Goal: Task Accomplishment & Management: Use online tool/utility

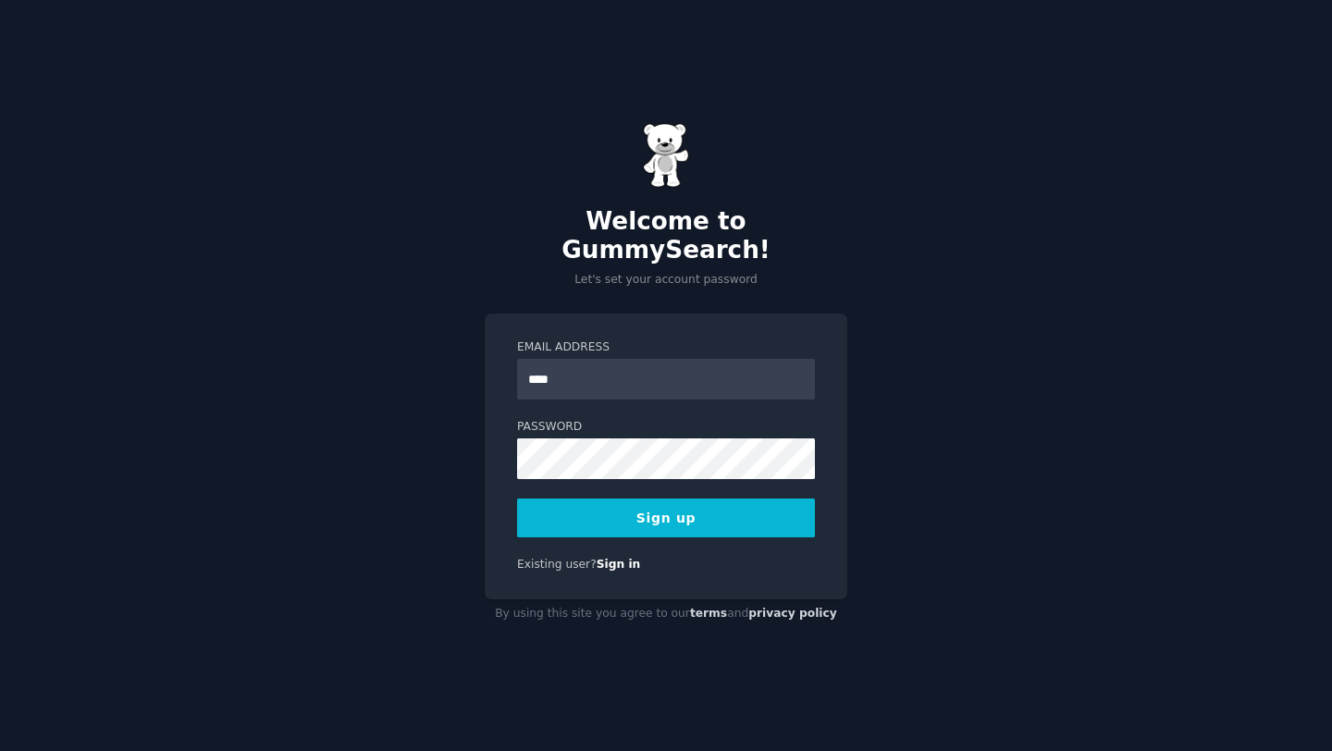
type input "**********"
click at [738, 499] on button "Sign up" at bounding box center [666, 518] width 298 height 39
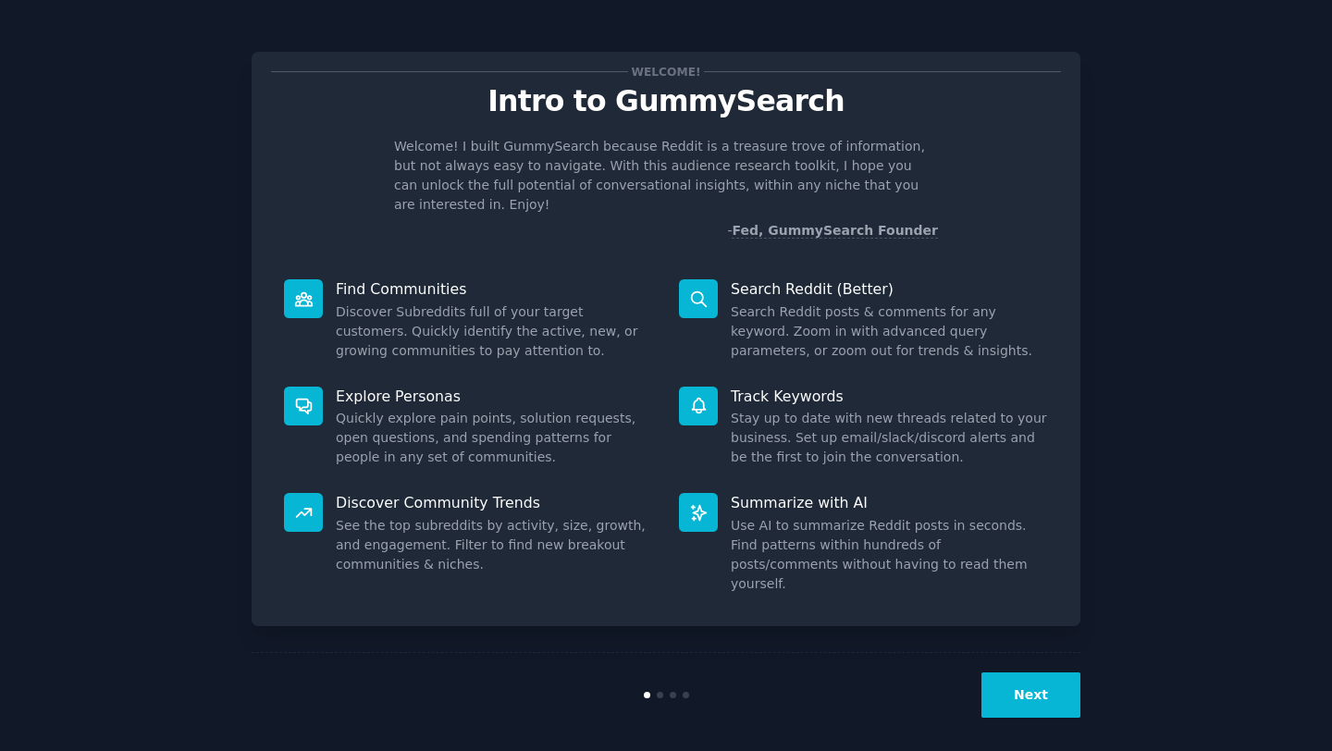
click at [1034, 695] on button "Next" at bounding box center [1031, 695] width 99 height 45
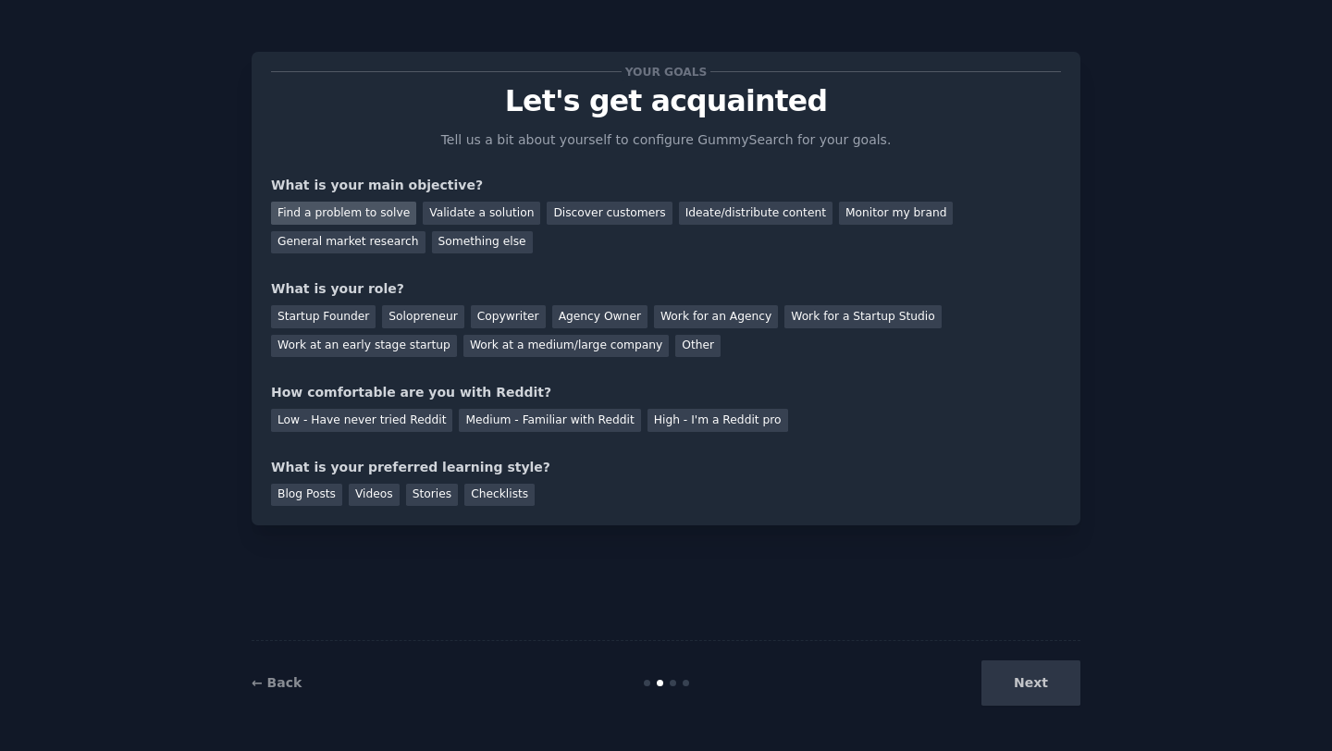
click at [376, 215] on div "Find a problem to solve" at bounding box center [343, 213] width 145 height 23
click at [336, 312] on div "Startup Founder" at bounding box center [323, 316] width 105 height 23
click at [438, 312] on div "Solopreneur" at bounding box center [422, 316] width 81 height 23
click at [1036, 696] on div "Next" at bounding box center [942, 683] width 277 height 45
click at [990, 611] on div "Your goals Let's get acquainted Tell us a bit about yourself to configure Gummy…" at bounding box center [666, 375] width 829 height 699
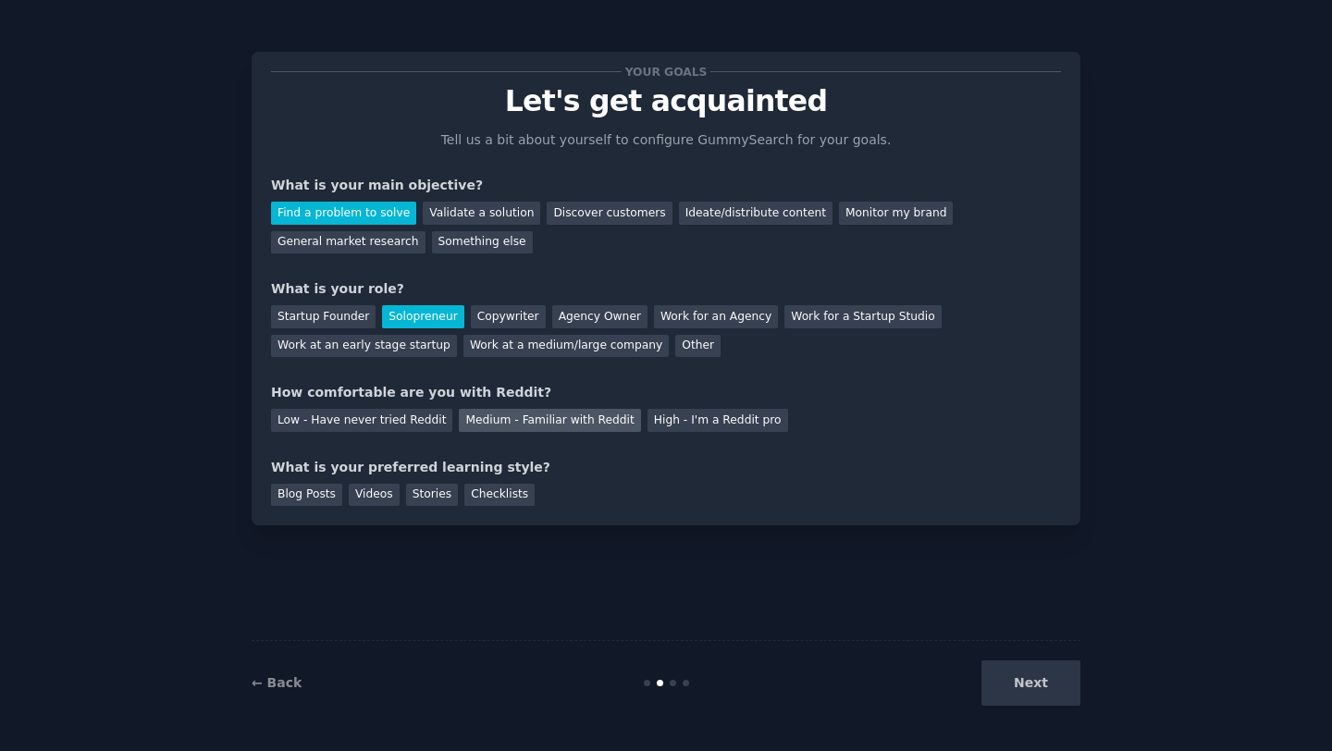
click at [493, 419] on div "Medium - Familiar with Reddit" at bounding box center [549, 420] width 181 height 23
click at [328, 494] on div "Blog Posts" at bounding box center [306, 495] width 71 height 23
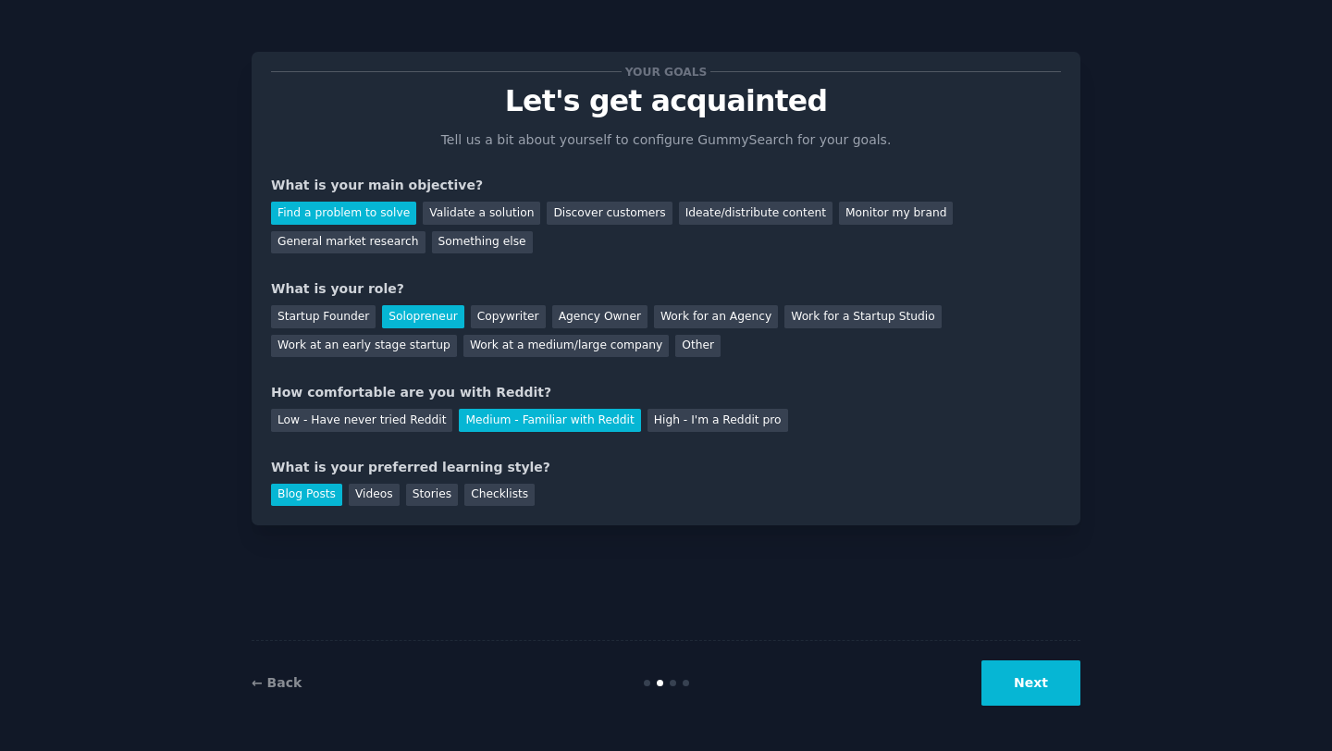
click at [990, 679] on button "Next" at bounding box center [1031, 683] width 99 height 45
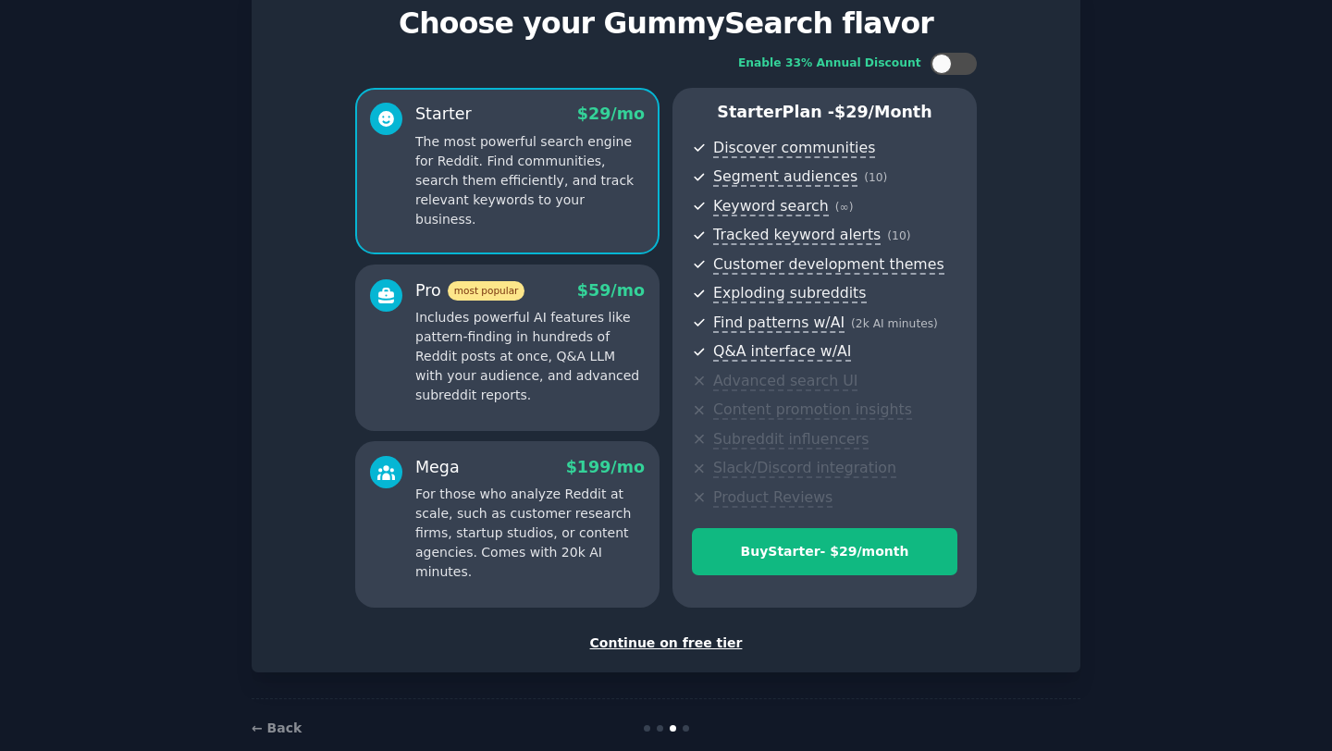
scroll to position [110, 0]
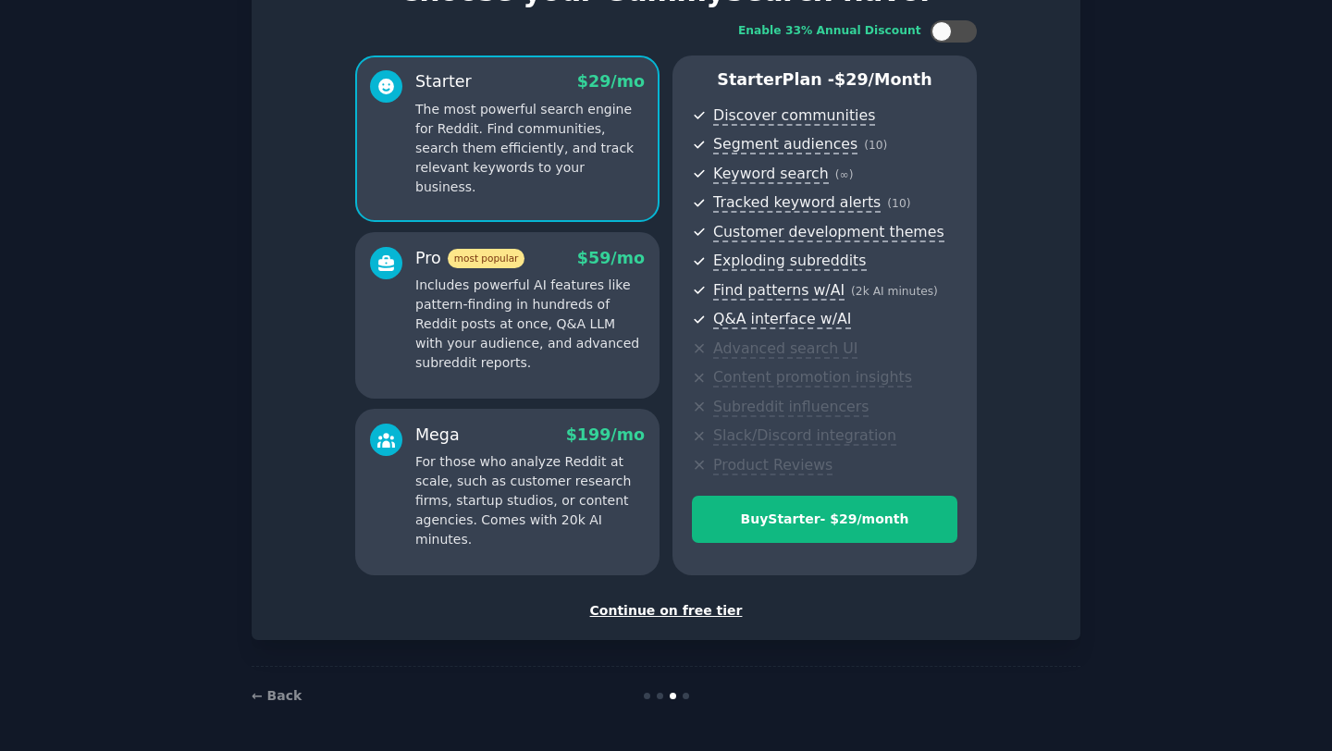
click at [639, 616] on div "Continue on free tier" at bounding box center [666, 610] width 790 height 19
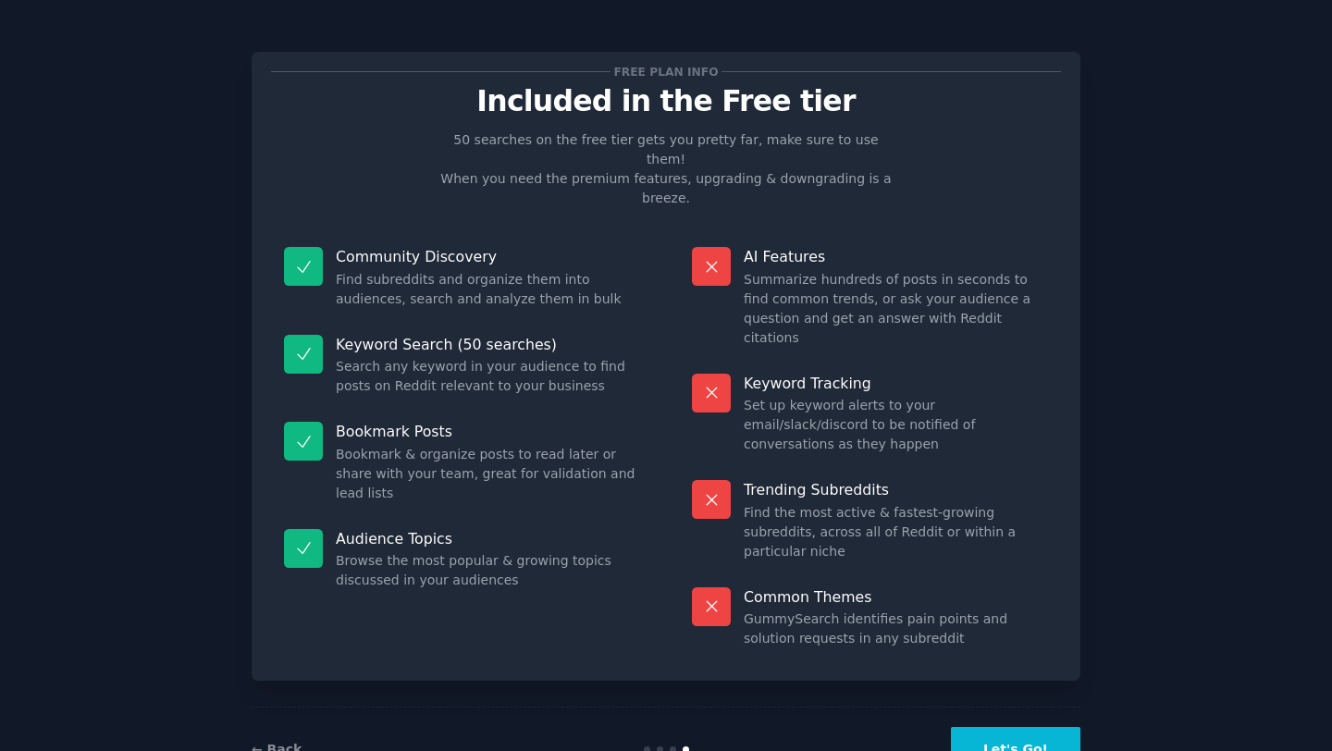
click at [1043, 727] on button "Let's Go!" at bounding box center [1016, 749] width 130 height 45
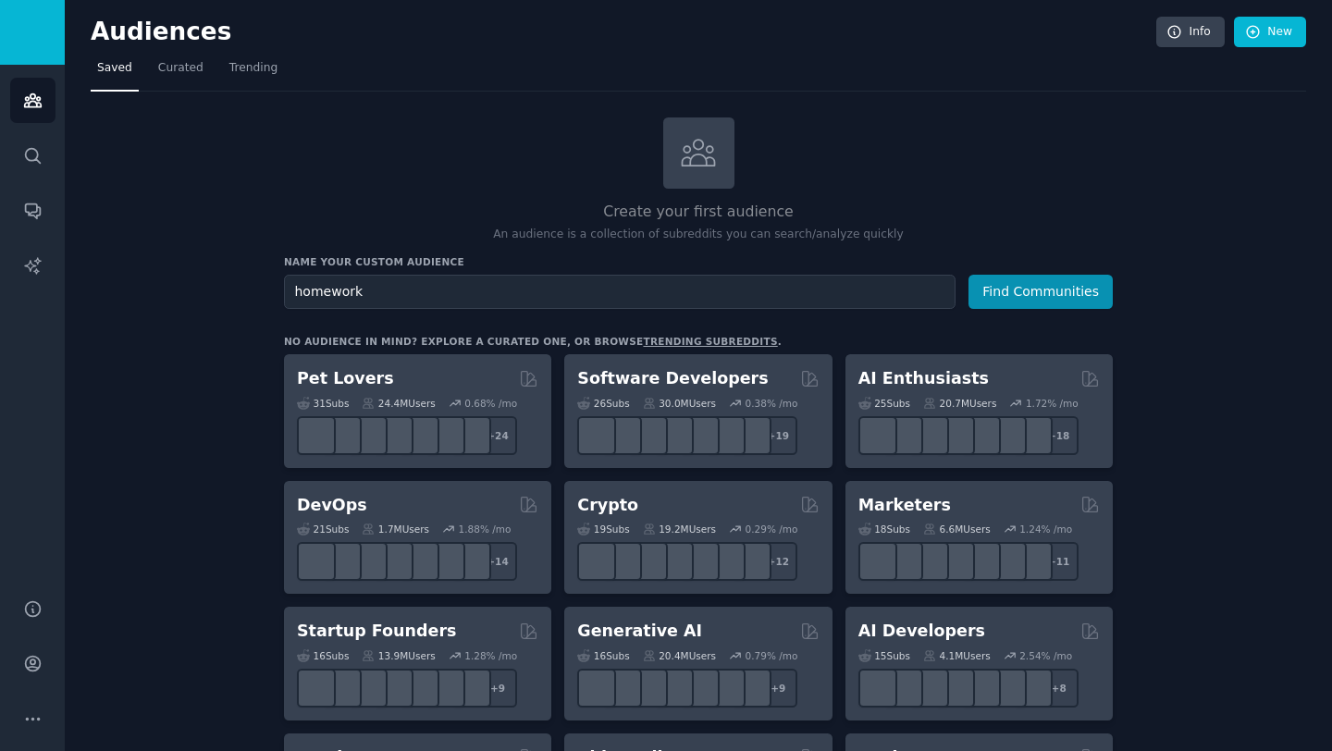
type input "homework"
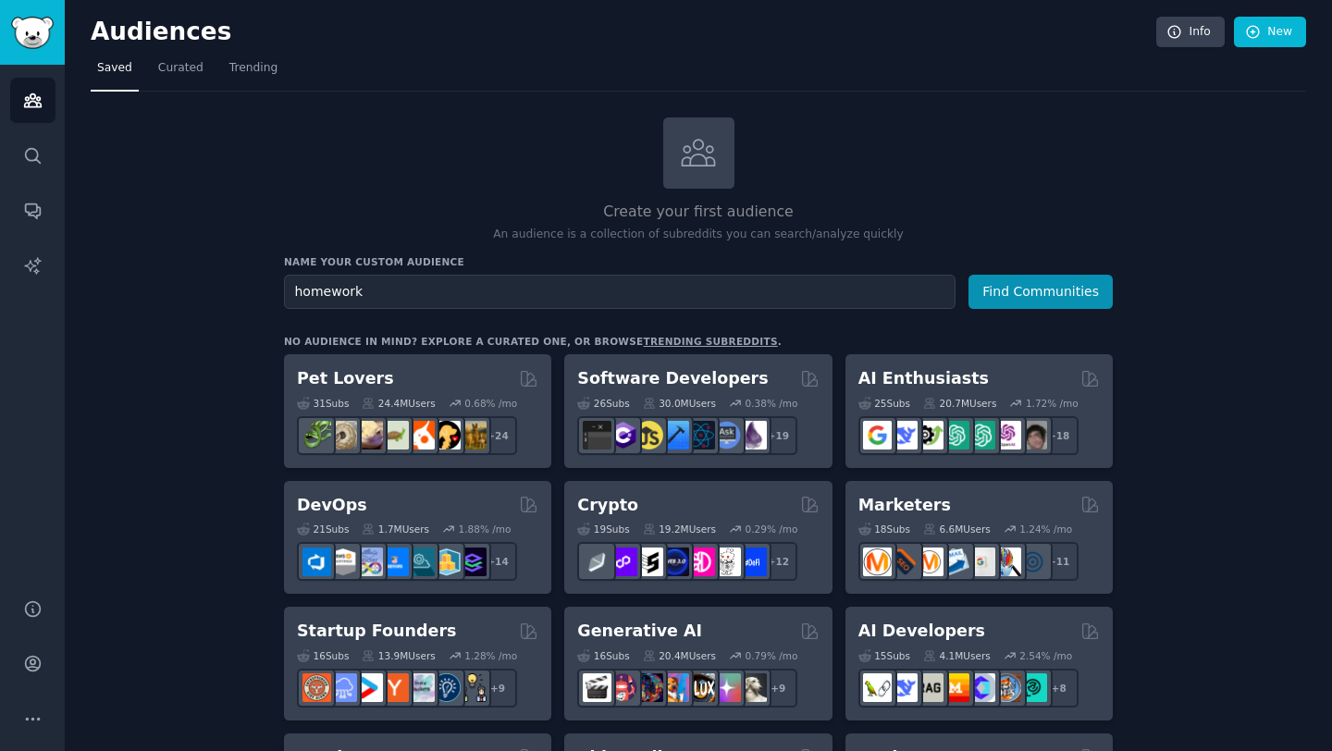
click at [969, 275] on button "Find Communities" at bounding box center [1041, 292] width 144 height 34
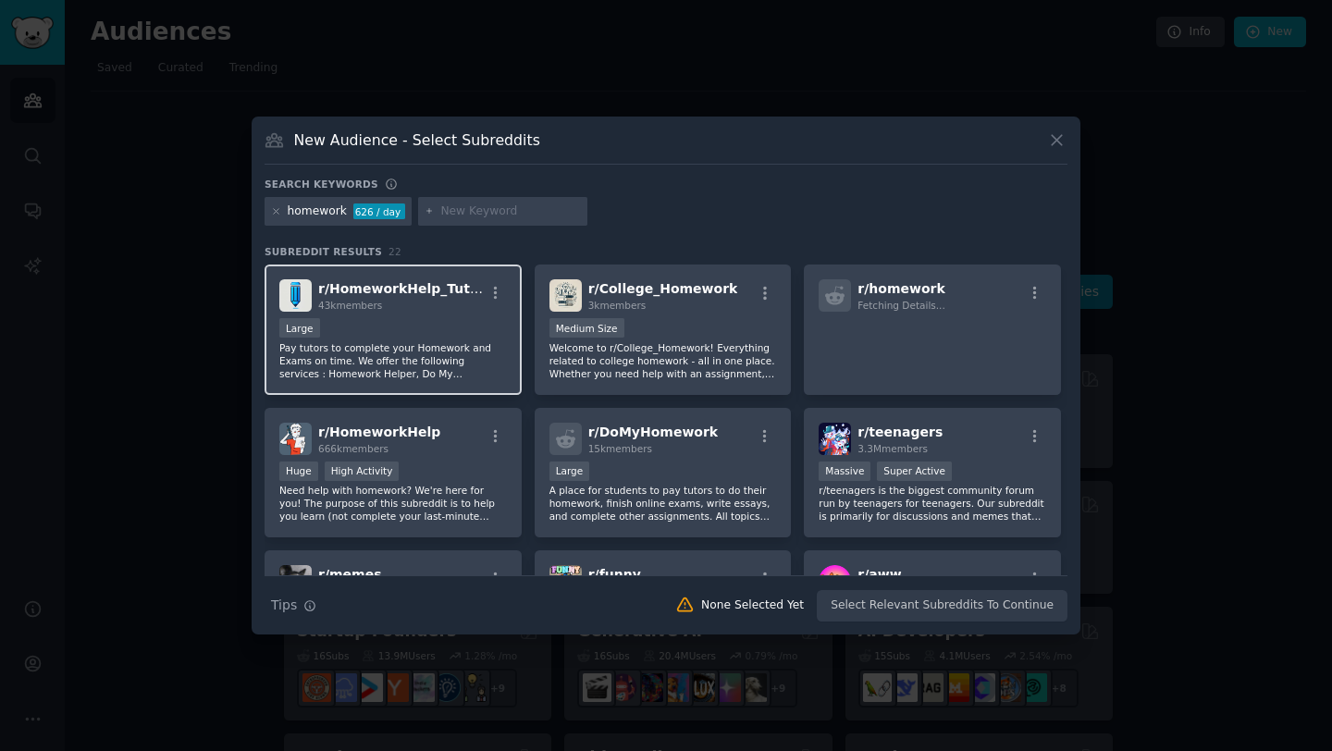
click at [453, 339] on div "Large" at bounding box center [393, 329] width 228 height 23
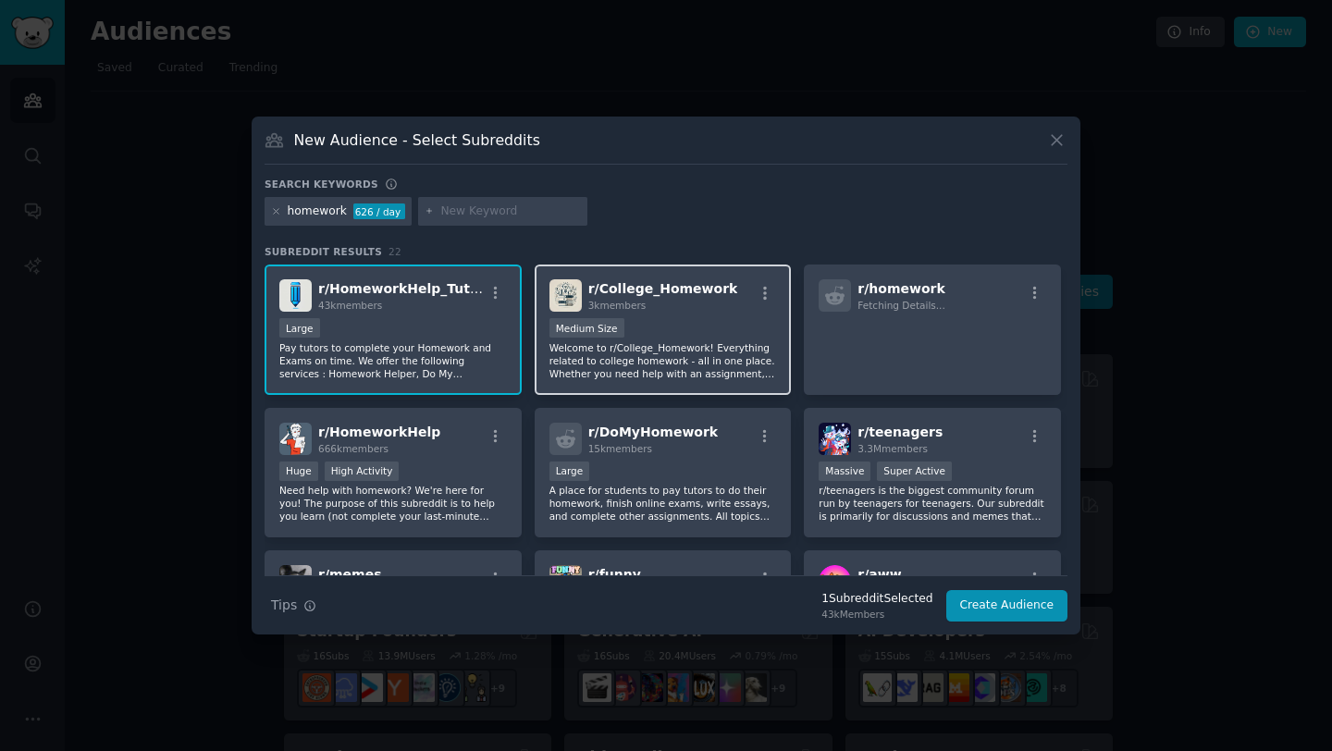
click at [739, 343] on p "Welcome to r/College_Homework! Everything related to college homework - all in …" at bounding box center [664, 360] width 228 height 39
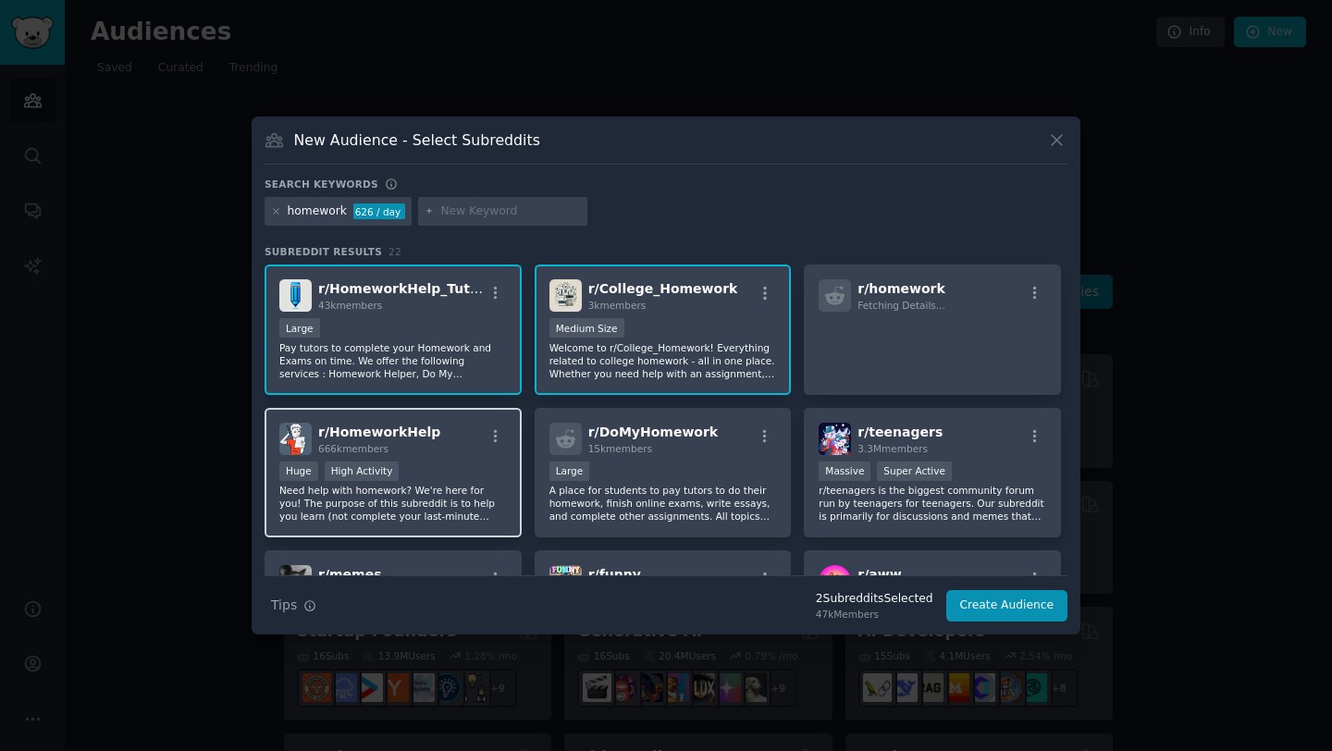
click at [459, 437] on div "r/ HomeworkHelp 666k members" at bounding box center [393, 439] width 228 height 32
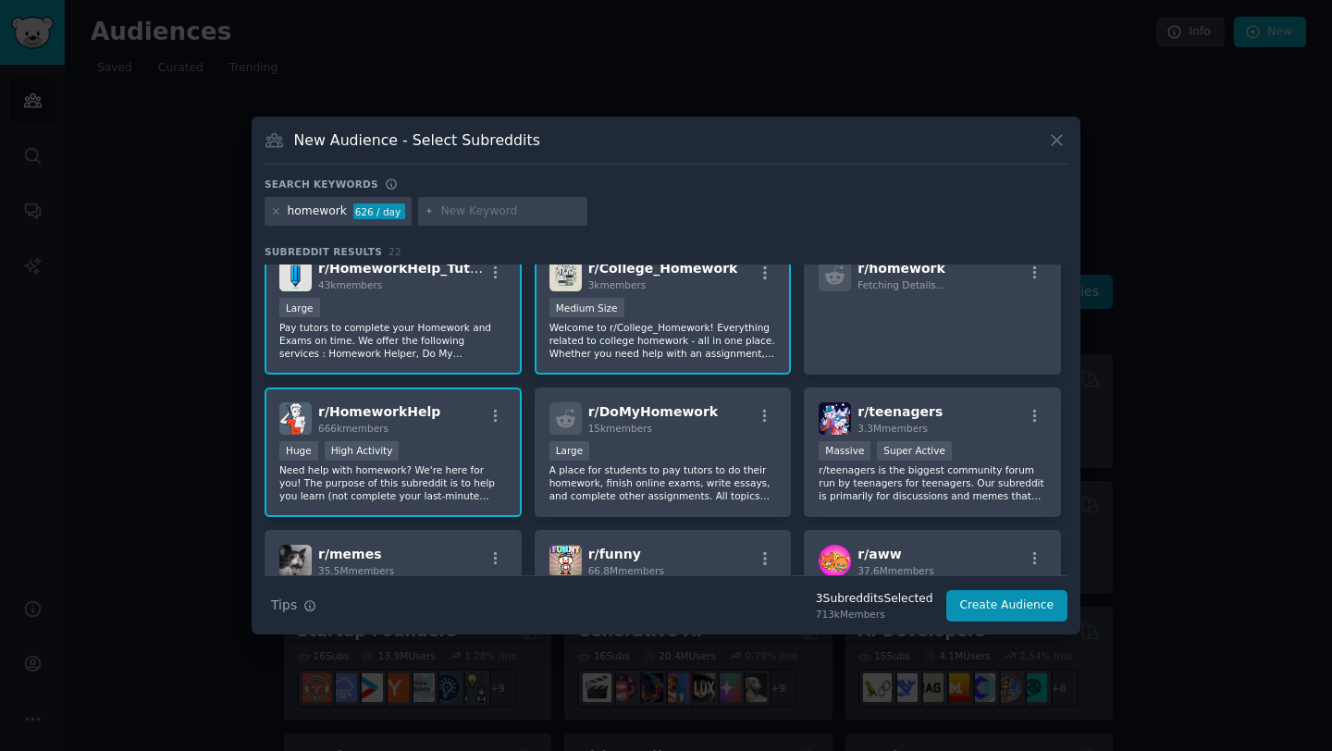
scroll to position [19, 0]
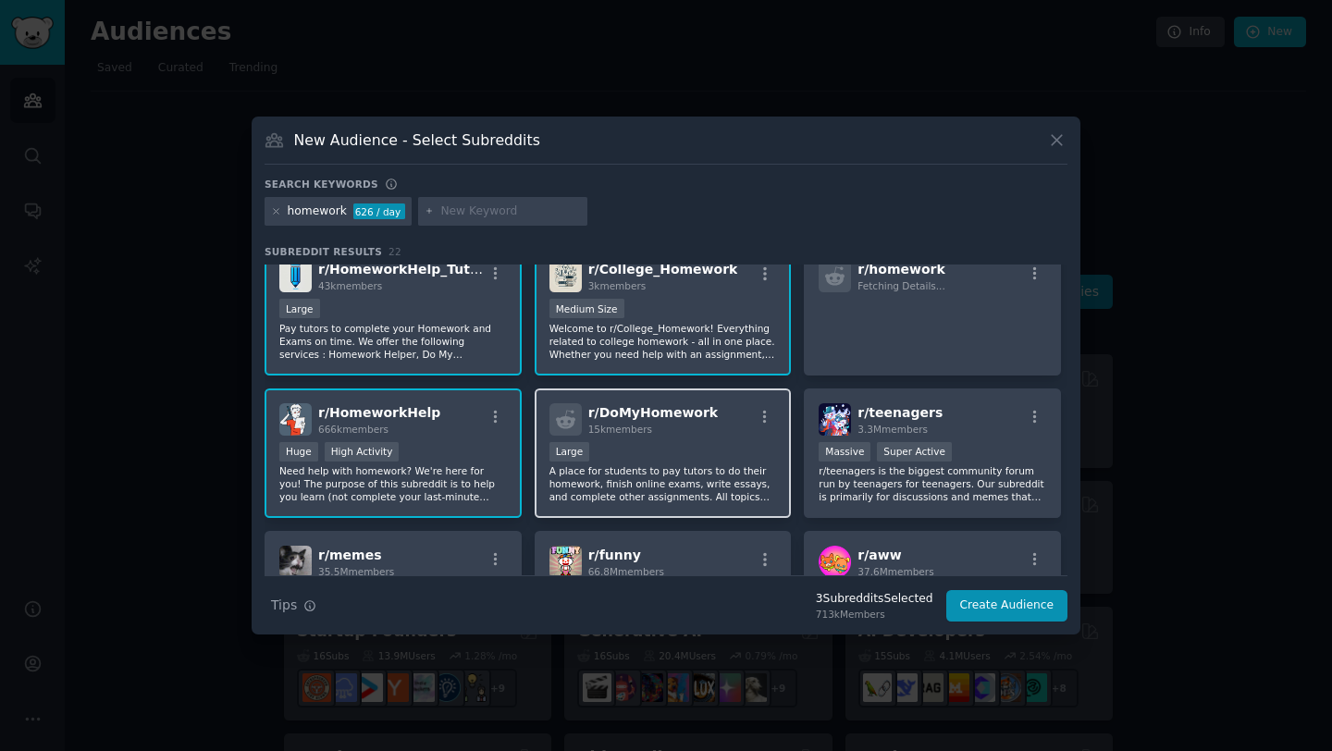
click at [718, 481] on p "A place for students to pay tutors to do their homework, finish online exams, w…" at bounding box center [664, 483] width 228 height 39
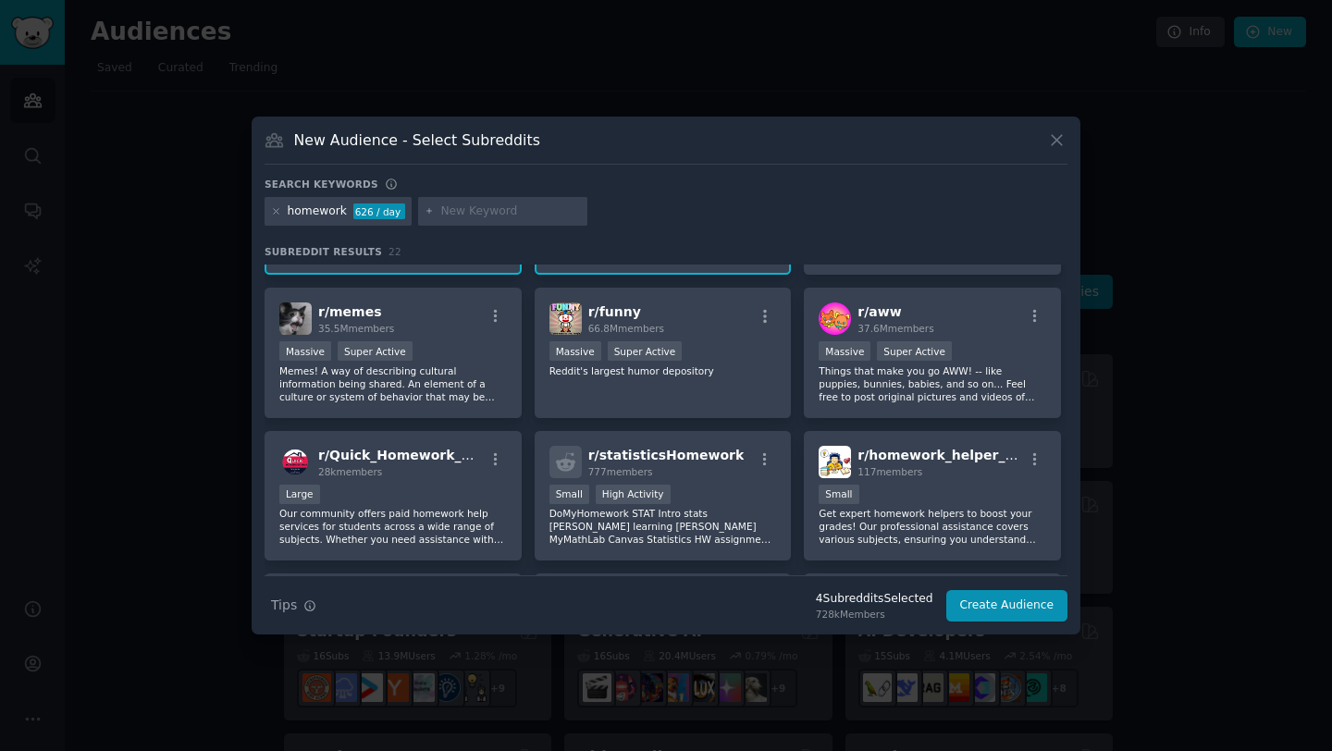
scroll to position [268, 0]
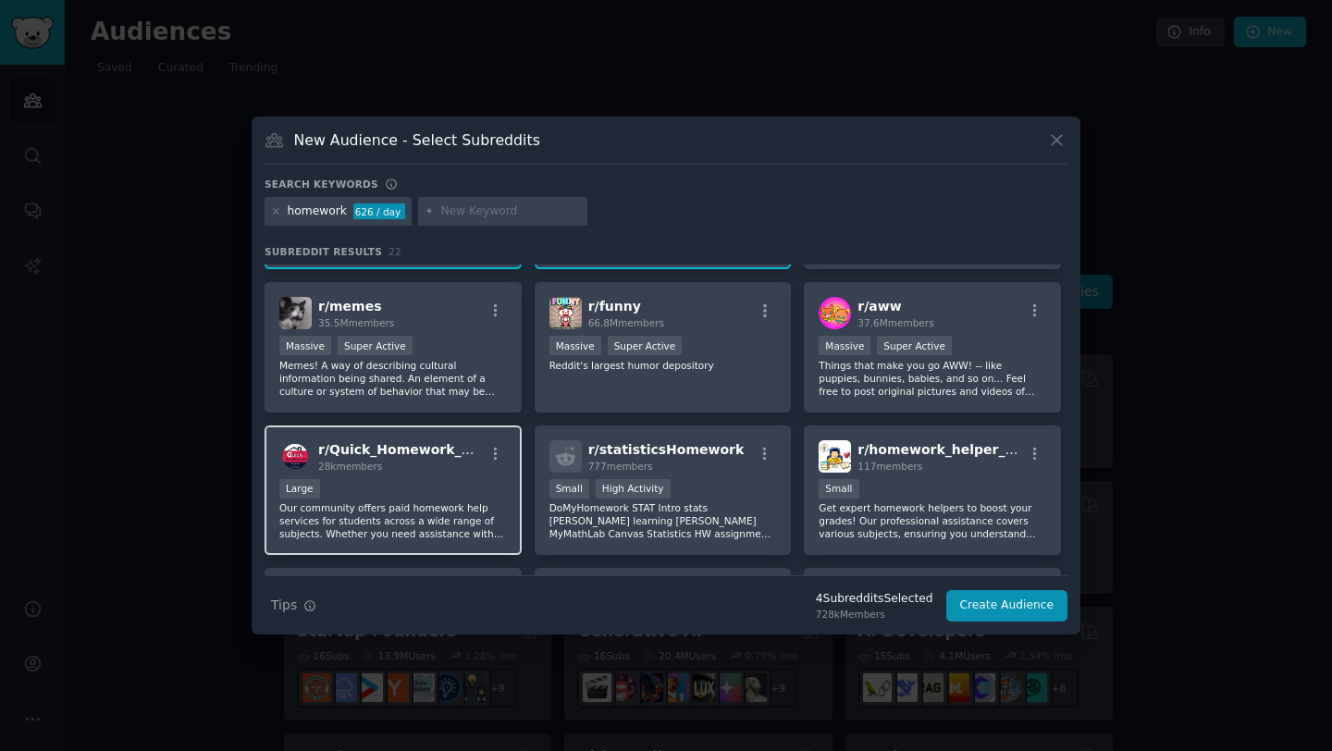
click at [434, 475] on div "r/ Quick_Homework_Help 28k members Large Our community offers paid homework hel…" at bounding box center [393, 491] width 257 height 130
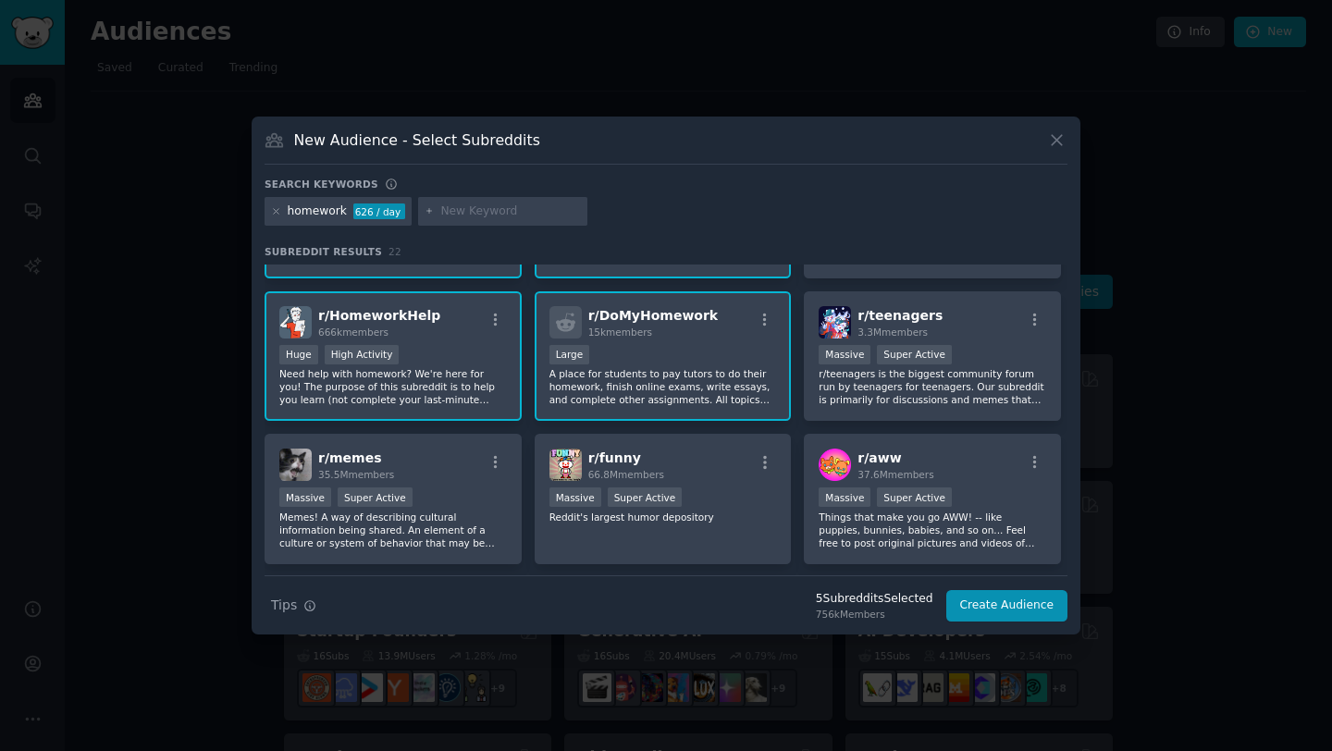
scroll to position [0, 0]
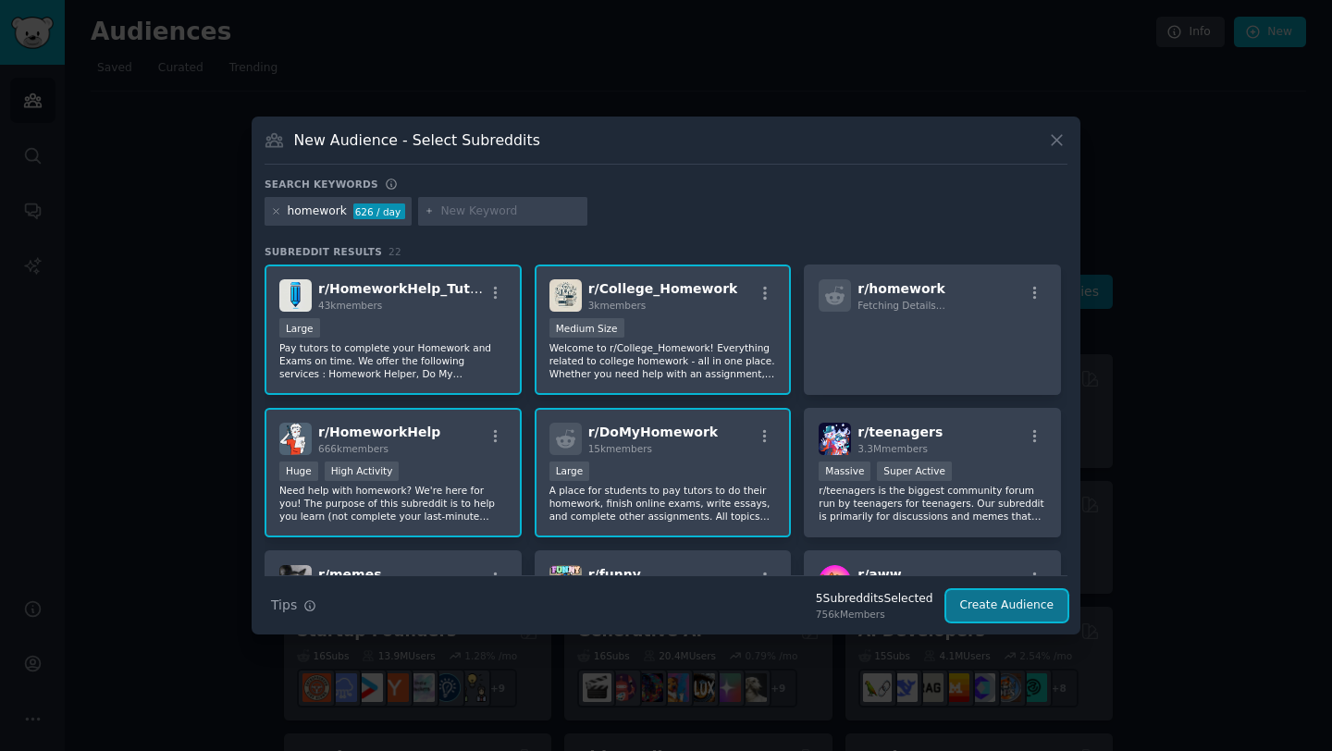
click at [1027, 605] on button "Create Audience" at bounding box center [1007, 605] width 122 height 31
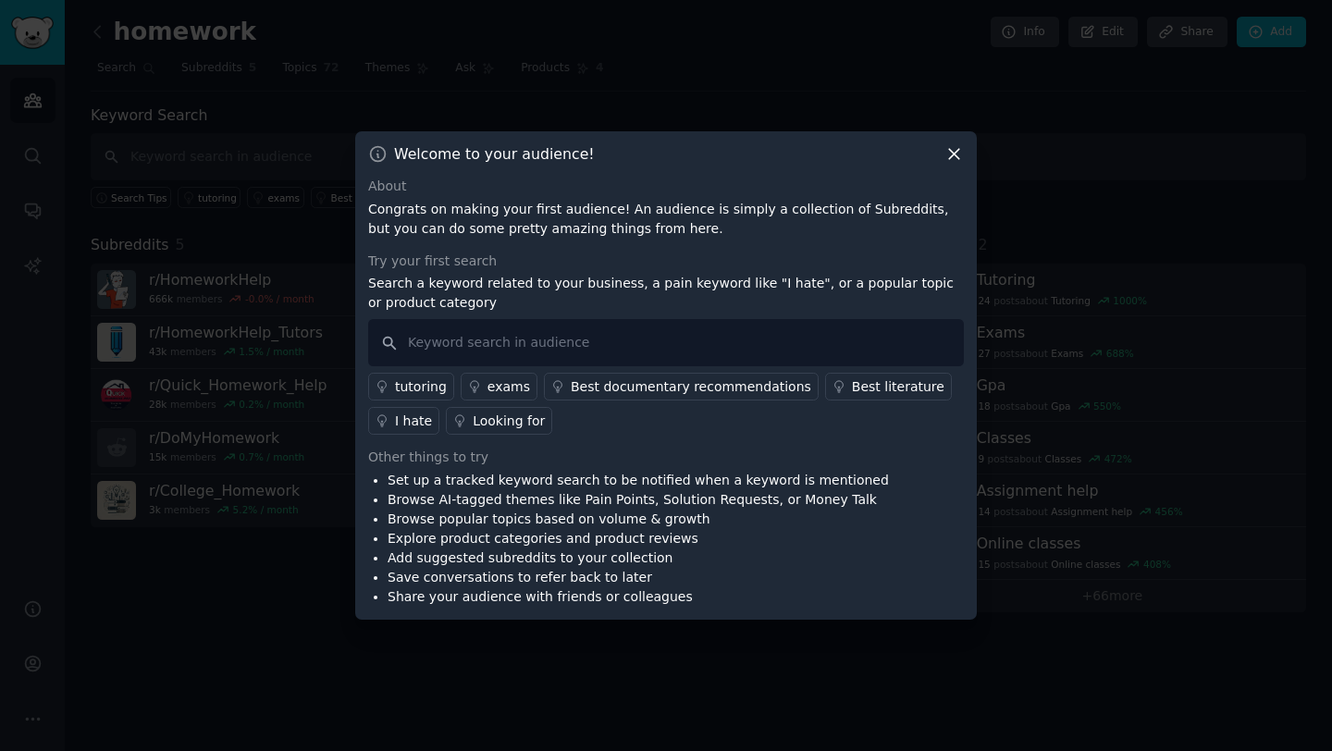
click at [948, 151] on icon at bounding box center [954, 153] width 19 height 19
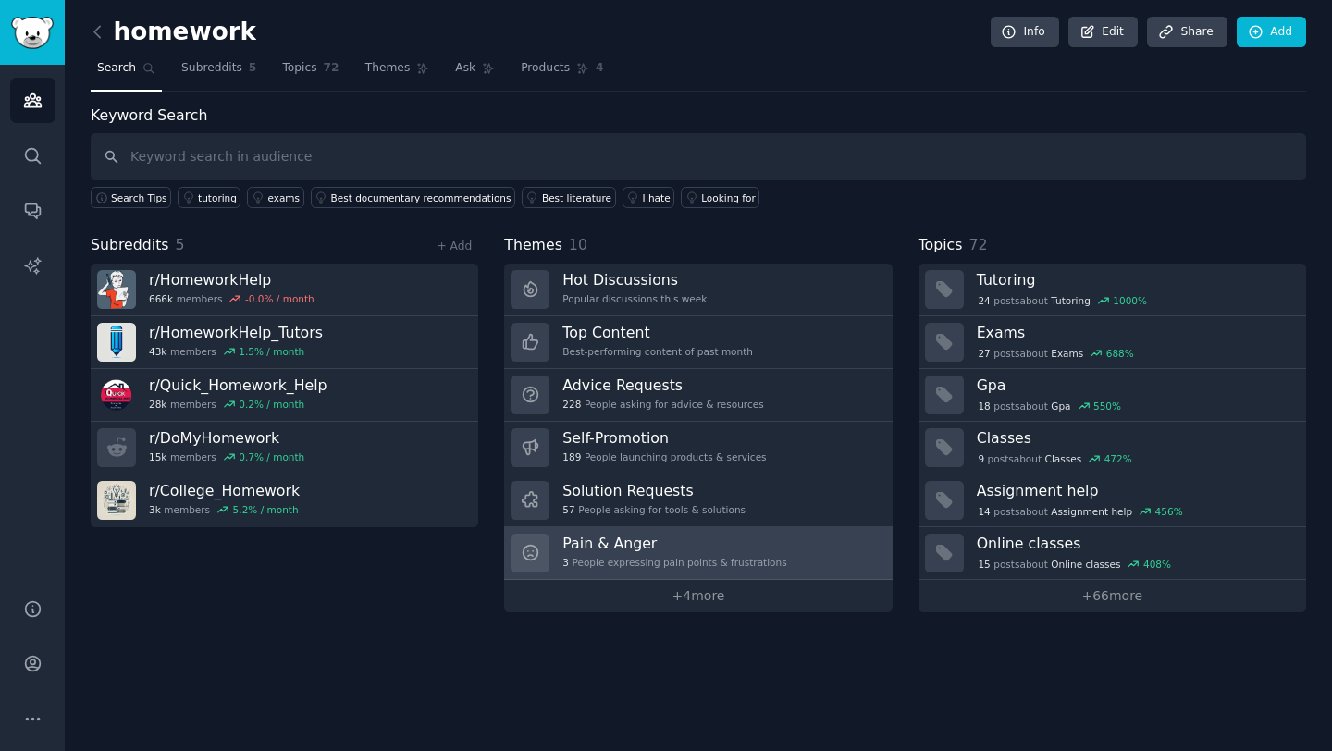
click at [784, 554] on link "Pain & Anger 3 People expressing pain points & frustrations" at bounding box center [698, 553] width 388 height 53
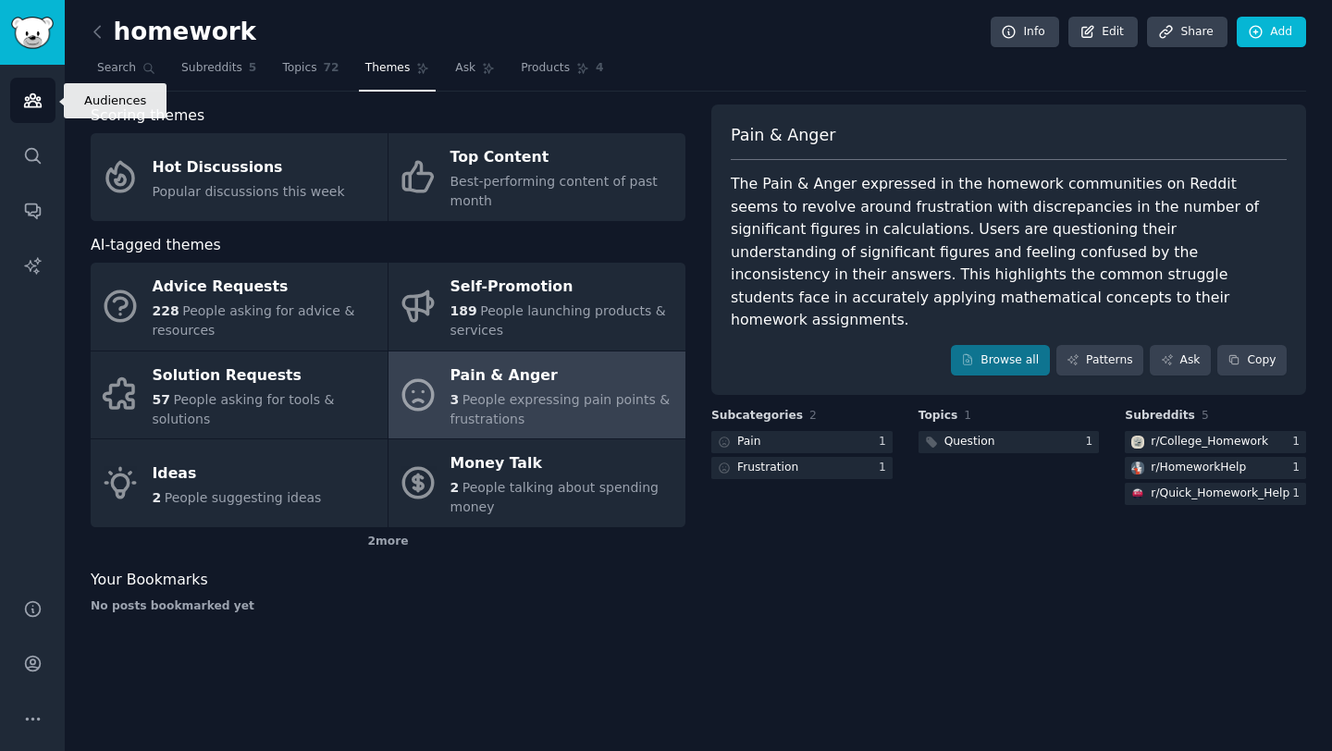
click at [27, 109] on icon "Sidebar" at bounding box center [32, 100] width 19 height 19
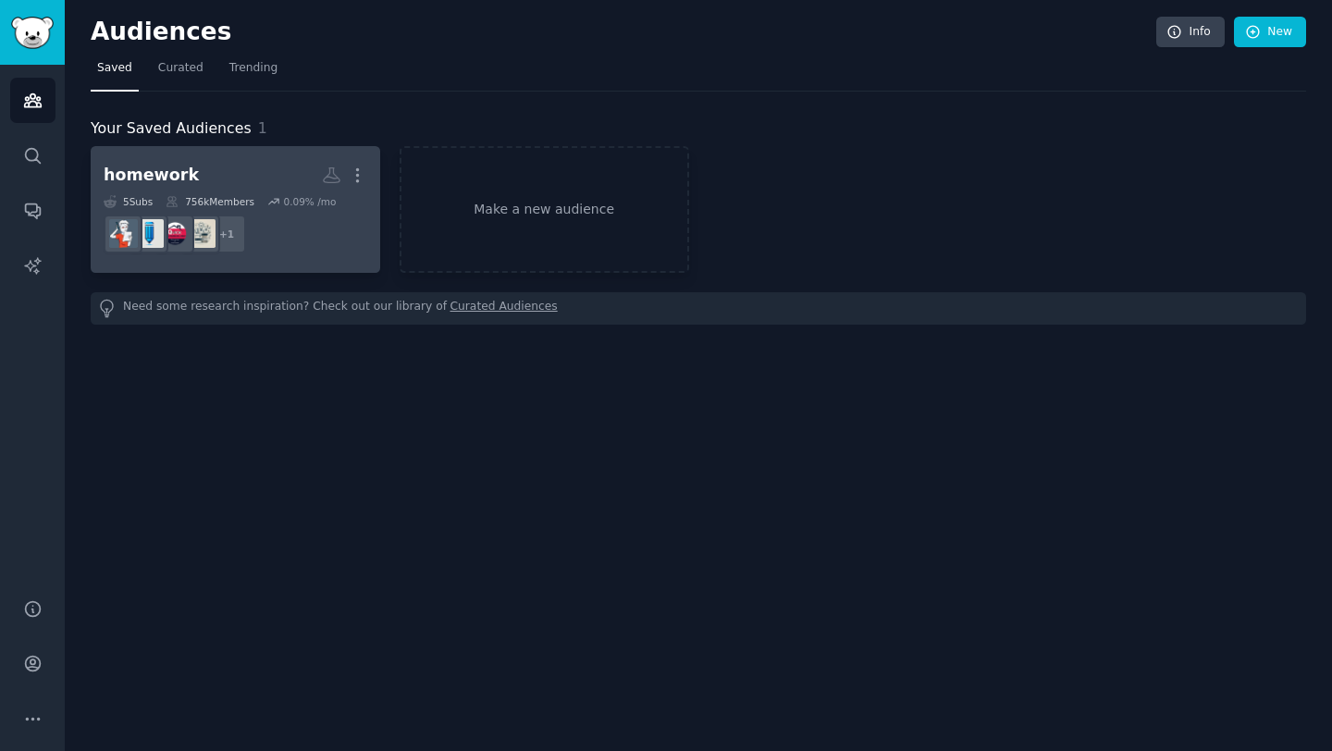
click at [178, 180] on div "homework" at bounding box center [151, 175] width 95 height 23
